Goal: Transaction & Acquisition: Purchase product/service

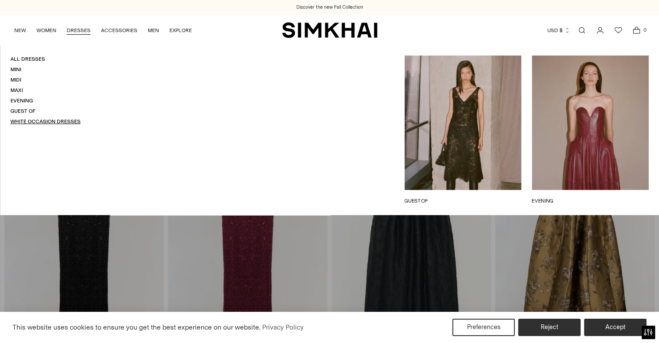
click at [30, 124] on link "White Occasion Dresses" at bounding box center [45, 121] width 70 height 6
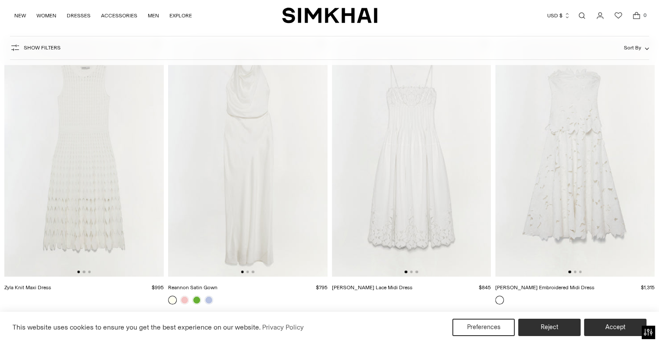
scroll to position [394, 0]
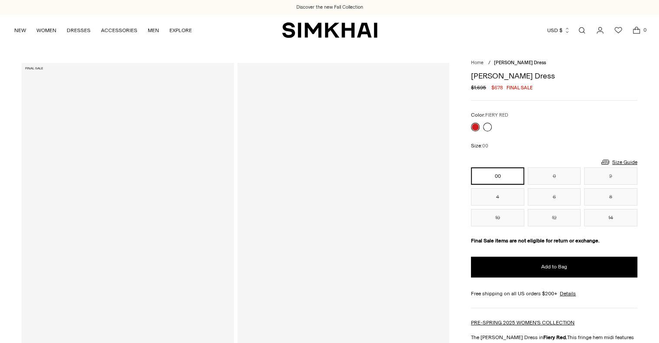
click at [488, 129] on link at bounding box center [487, 127] width 9 height 9
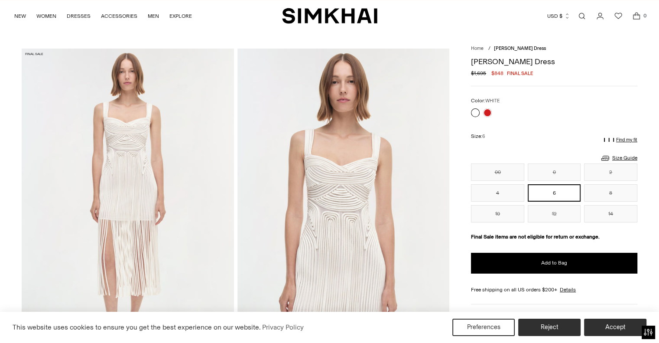
scroll to position [16, 0]
